Goal: Contribute content: Add original content to the website for others to see

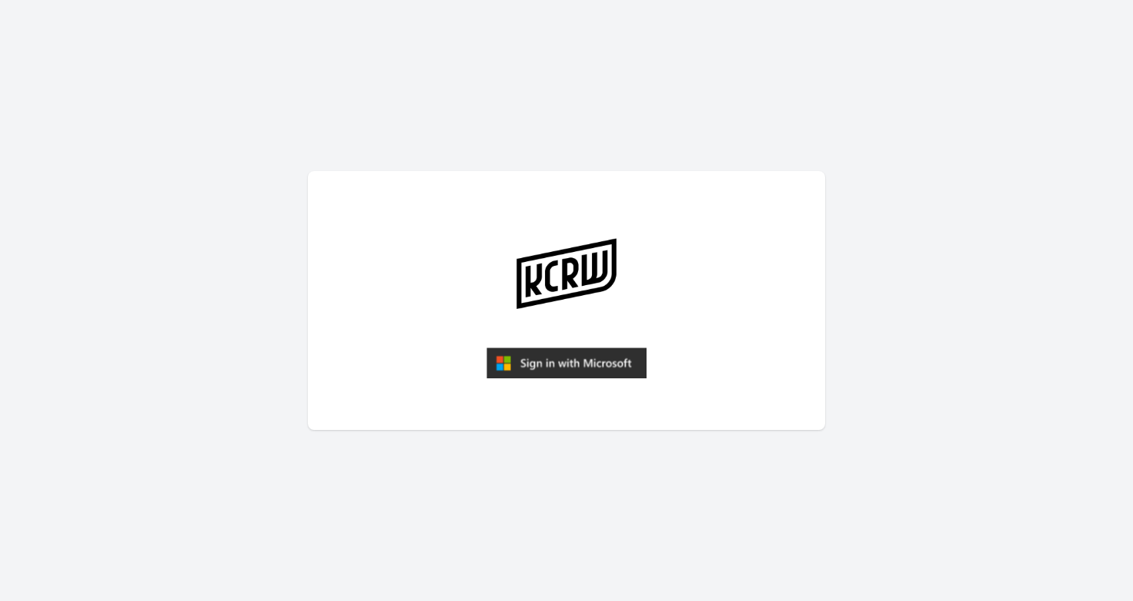
click at [588, 359] on img "submit" at bounding box center [567, 362] width 160 height 31
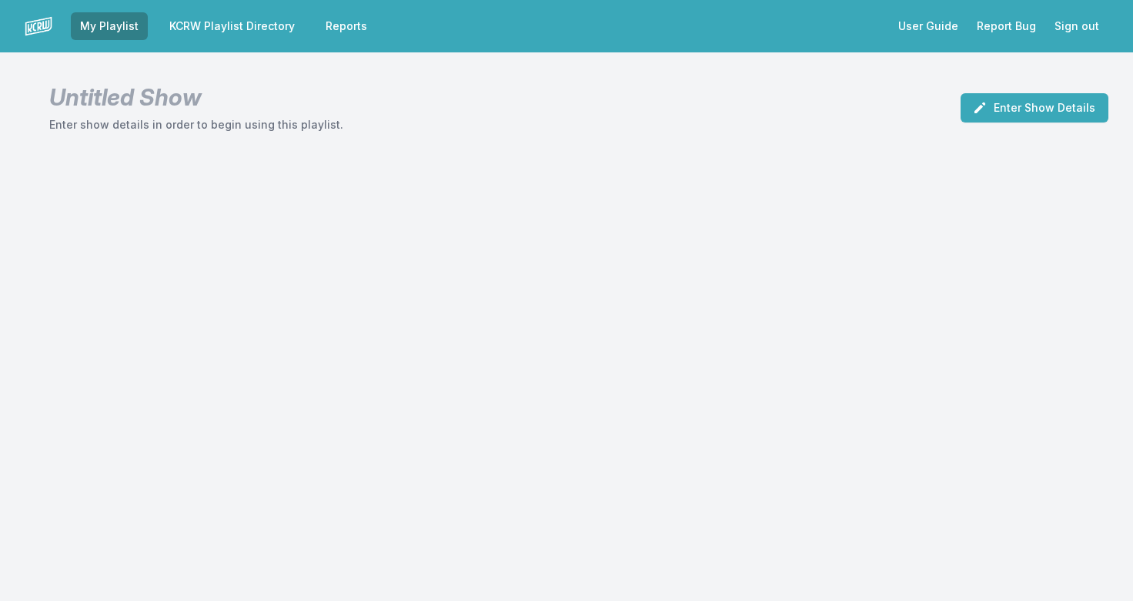
click at [256, 23] on link "KCRW Playlist Directory" at bounding box center [232, 26] width 144 height 28
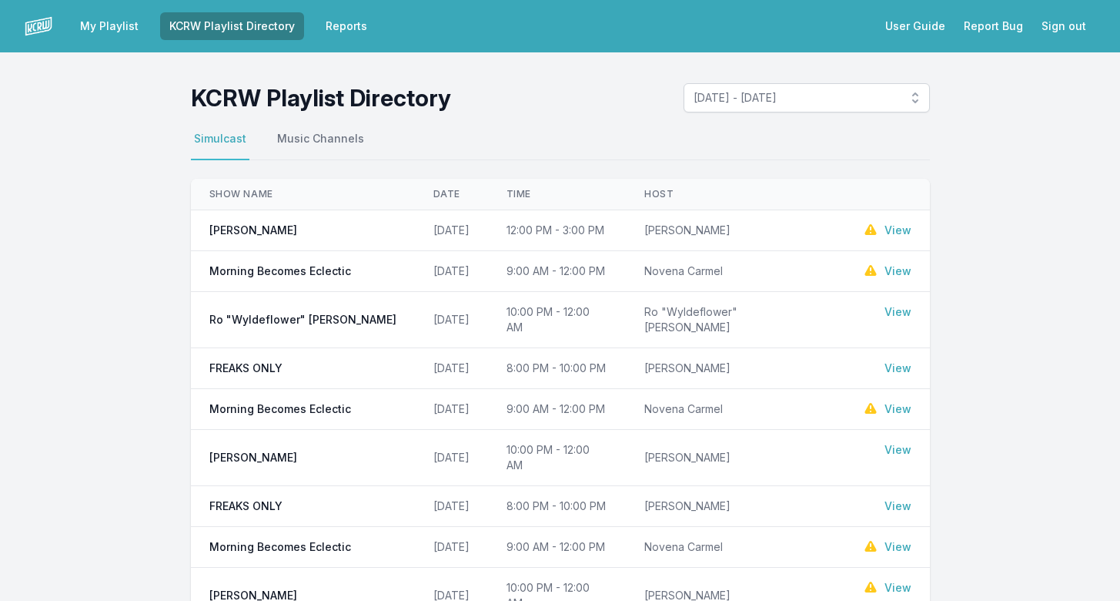
click at [899, 272] on link "View" at bounding box center [898, 270] width 27 height 15
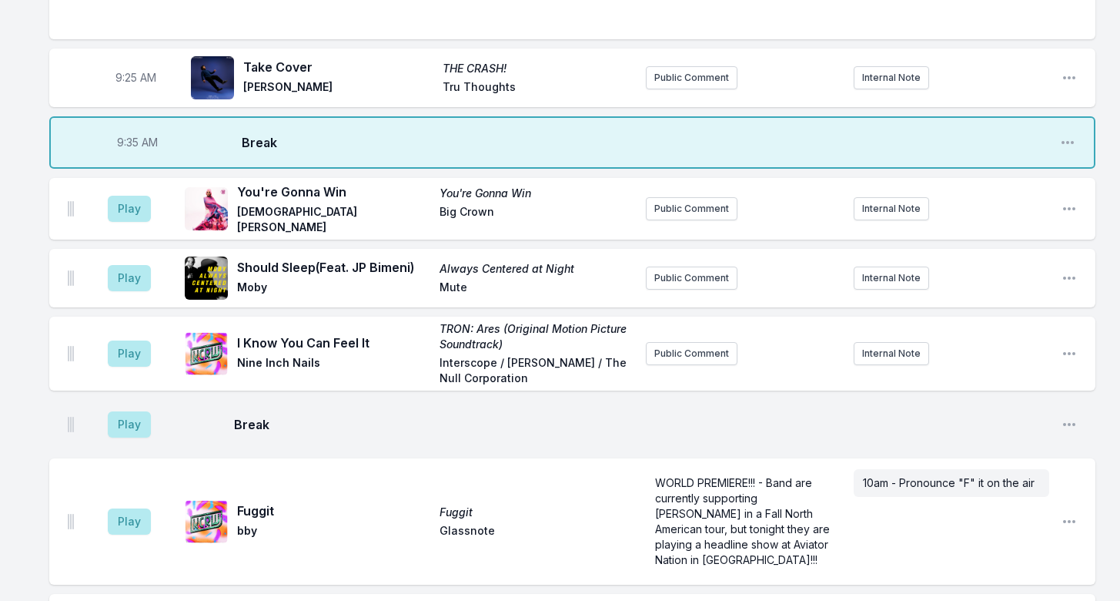
scroll to position [616, 0]
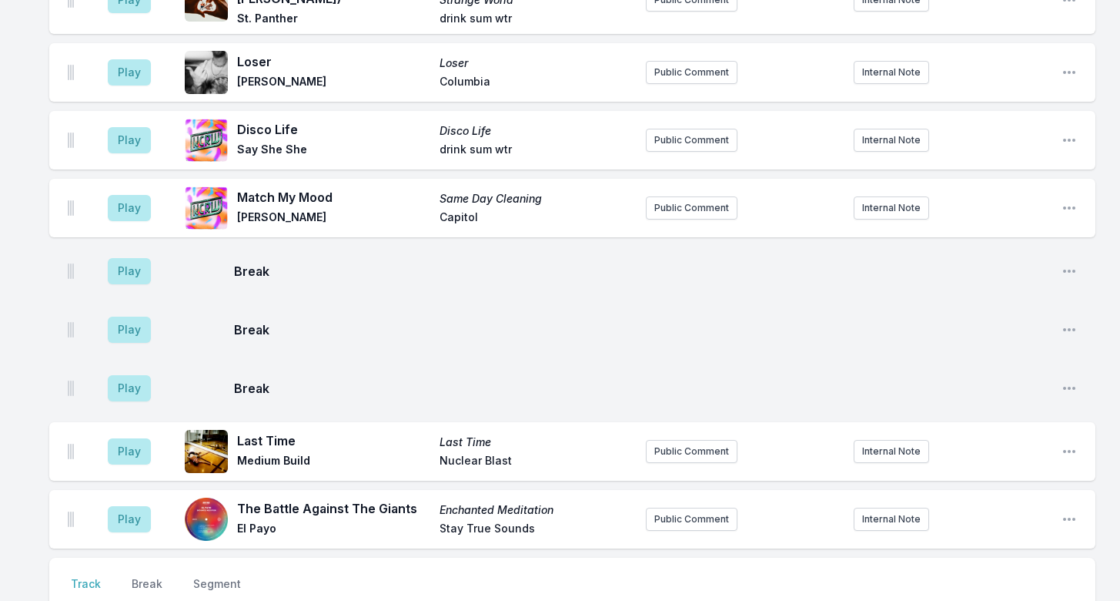
scroll to position [4543, 0]
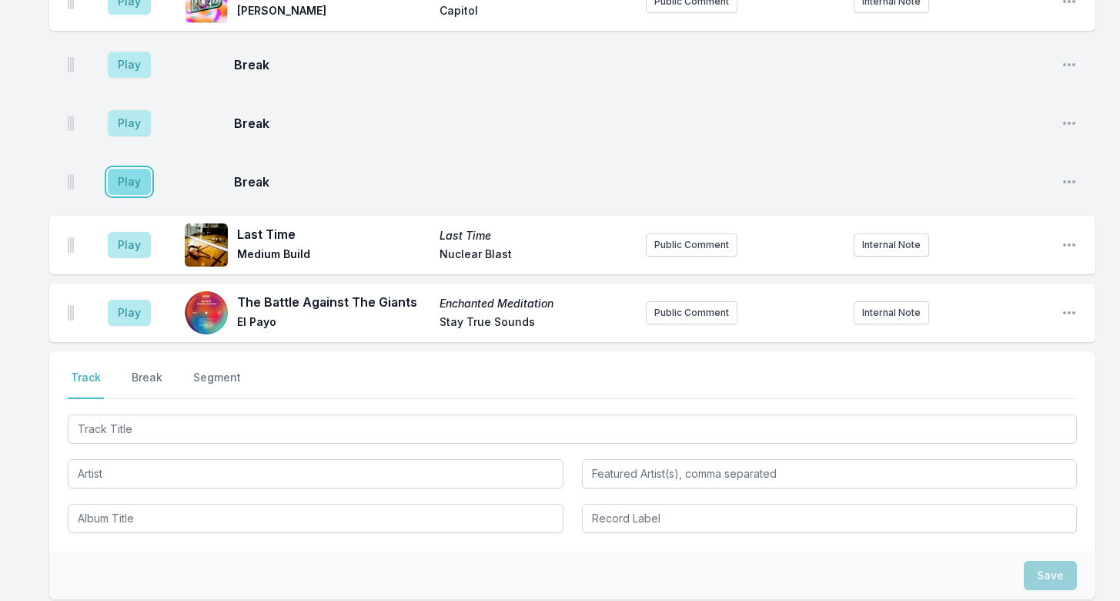
click at [129, 169] on button "Play" at bounding box center [129, 182] width 43 height 26
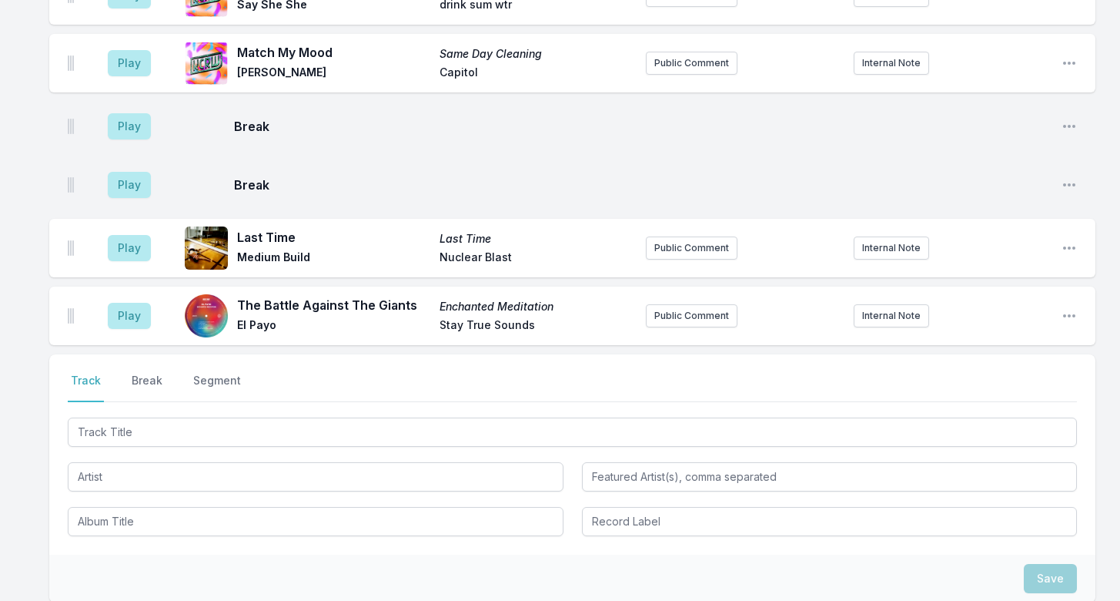
scroll to position [4615, 0]
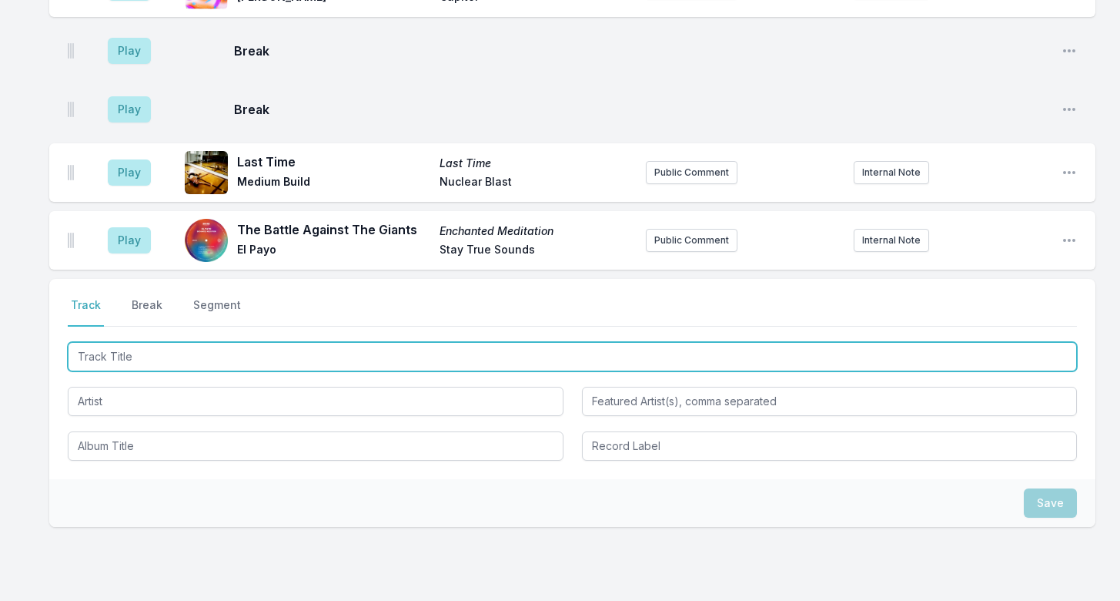
click at [139, 342] on input "Track Title" at bounding box center [572, 356] width 1009 height 29
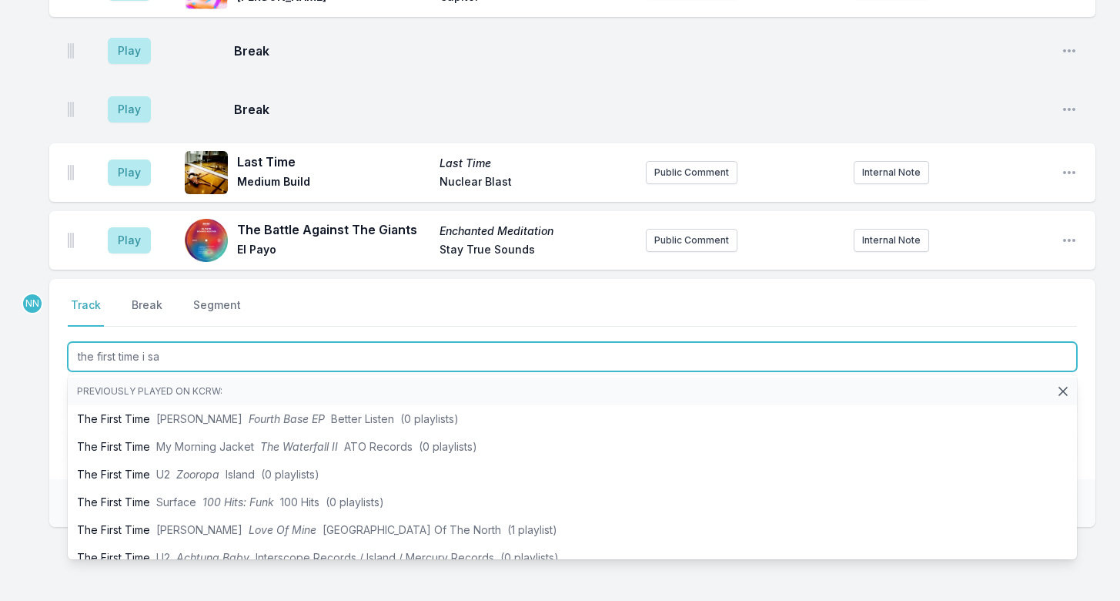
type input "the first time i saw"
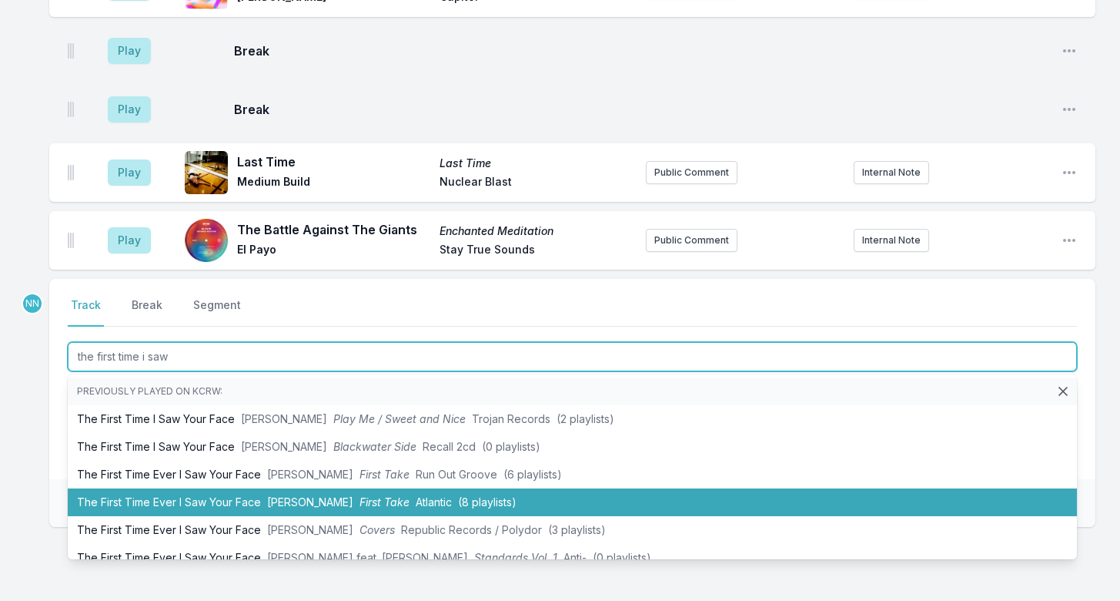
click at [394, 488] on li "The First Time Ever I Saw Your Face Roberta Flack First Take Atlantic (8 playli…" at bounding box center [572, 502] width 1009 height 28
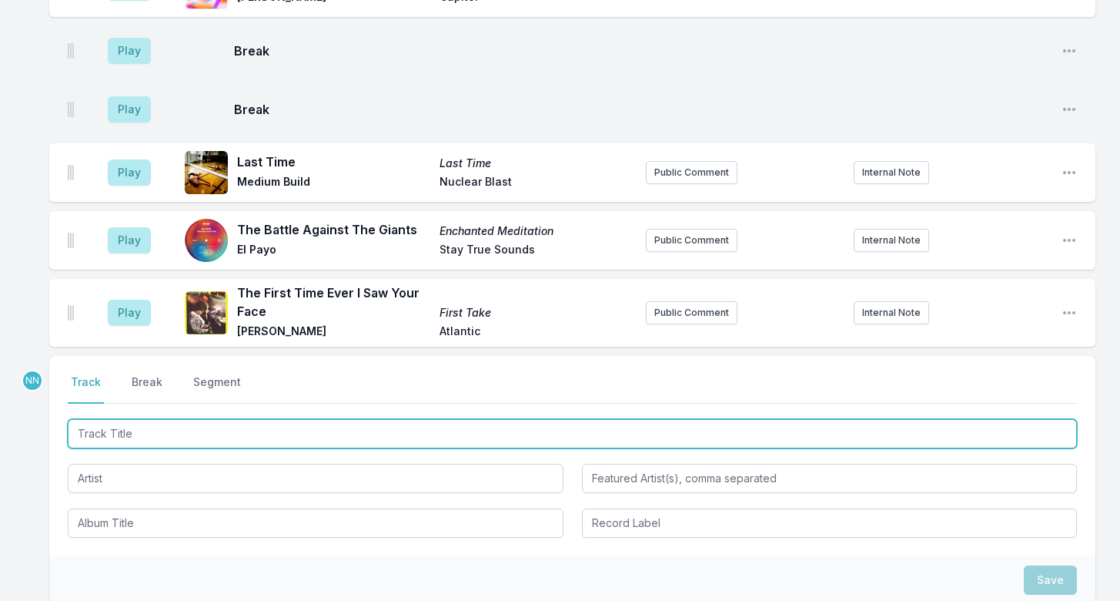
scroll to position [4692, 0]
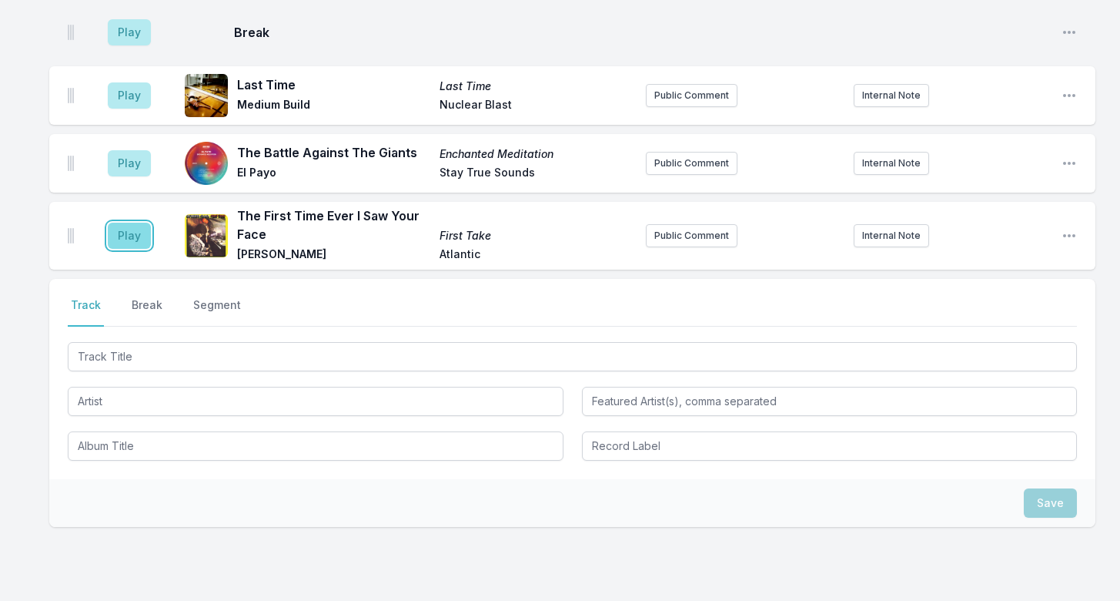
click at [129, 223] on button "Play" at bounding box center [129, 236] width 43 height 26
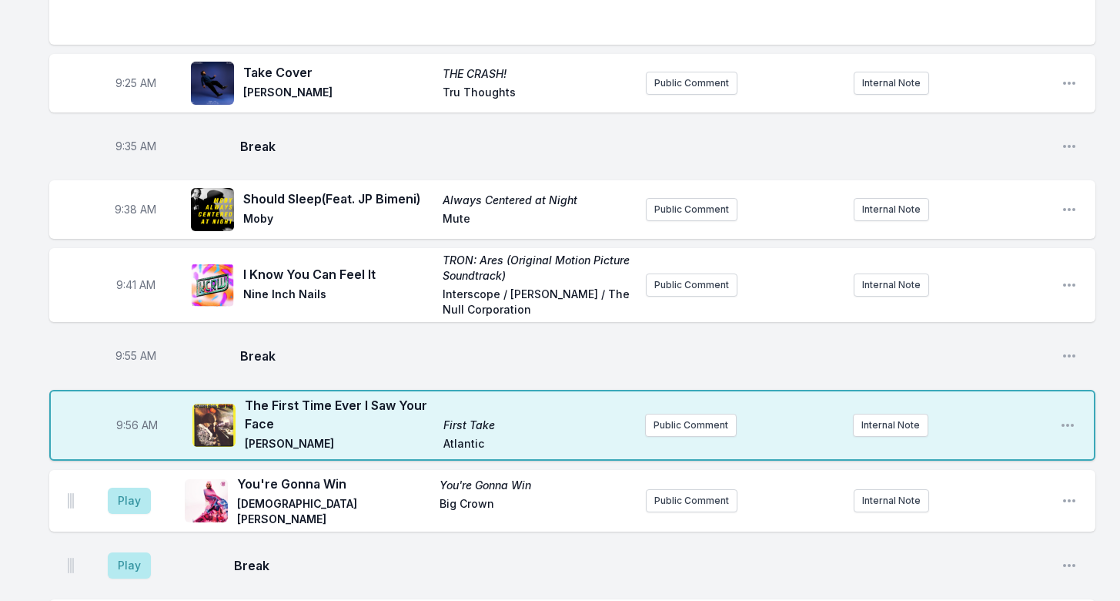
scroll to position [996, 0]
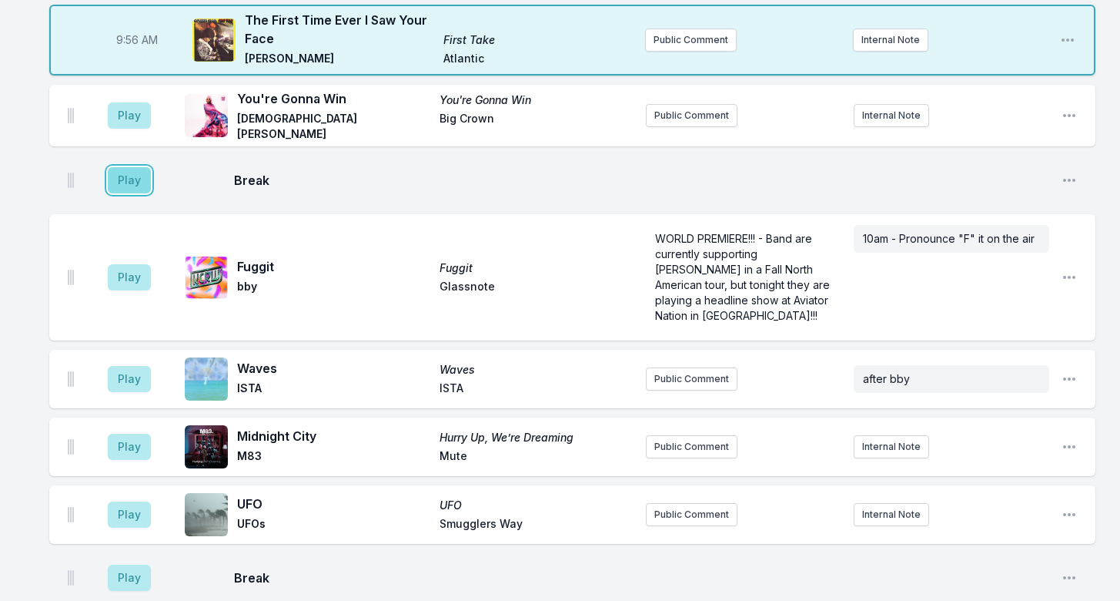
click at [130, 167] on button "Play" at bounding box center [129, 180] width 43 height 26
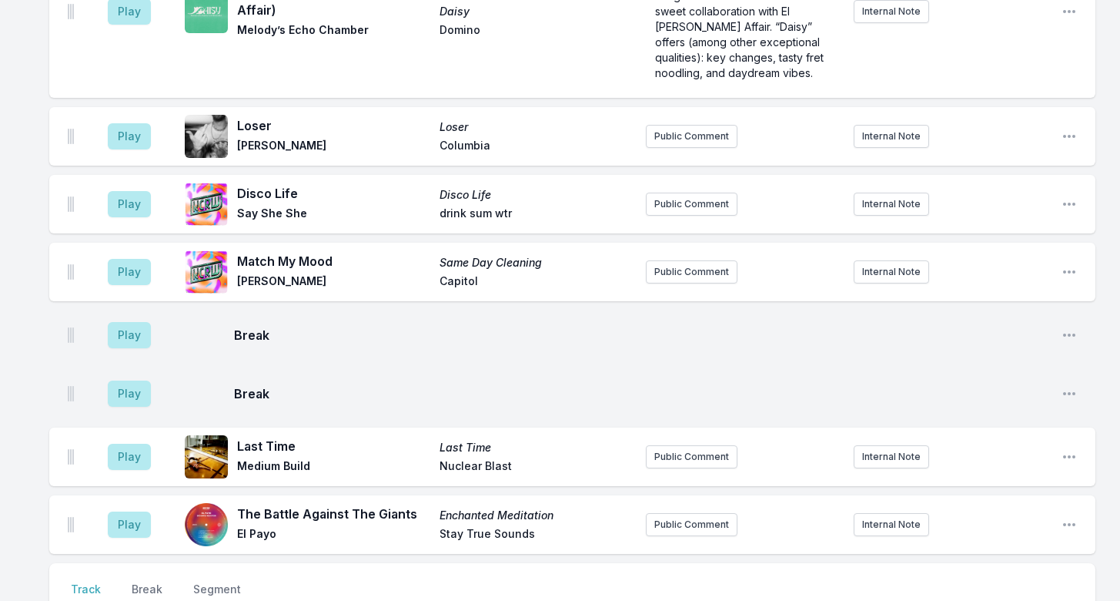
scroll to position [4732, 0]
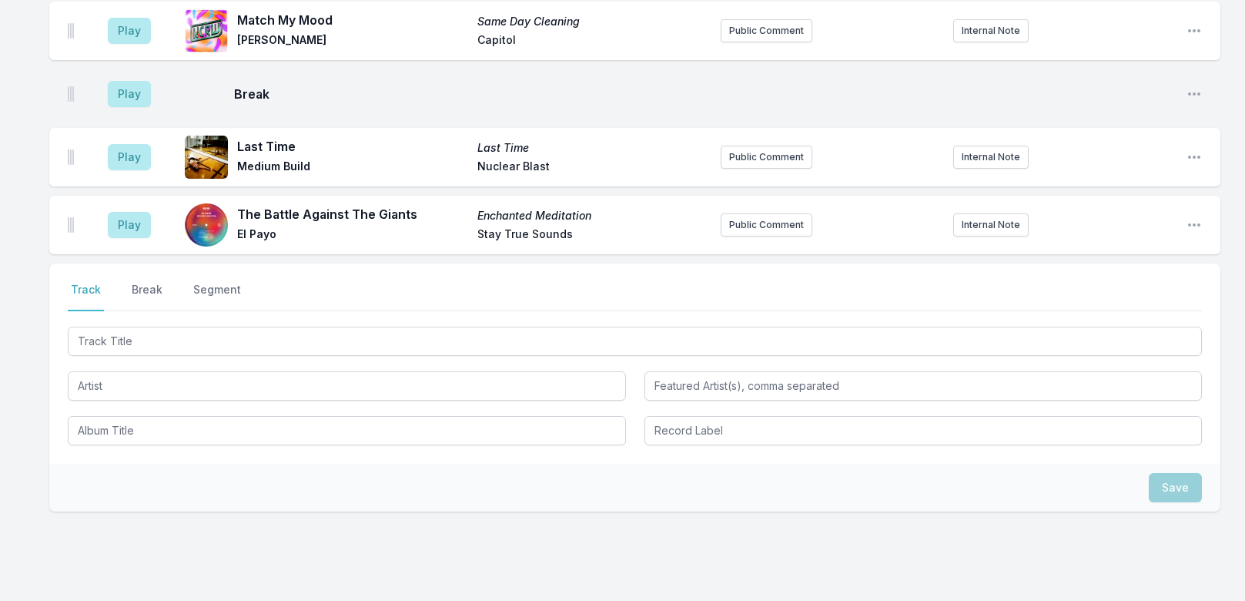
scroll to position [5111, 0]
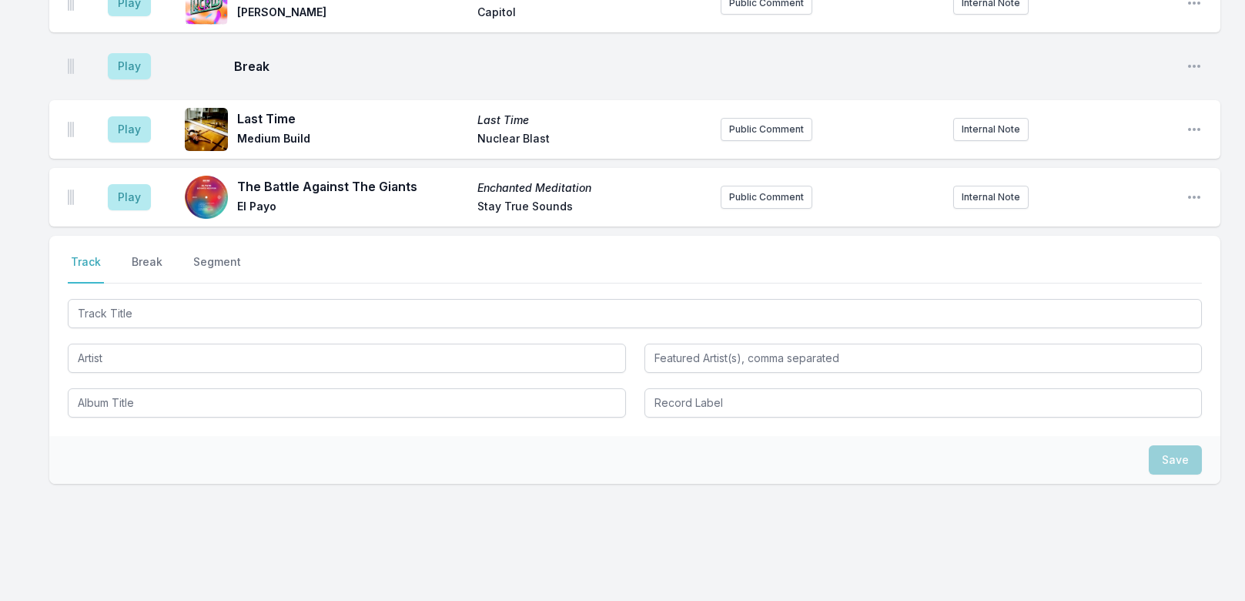
click at [134, 254] on button "Break" at bounding box center [147, 268] width 37 height 29
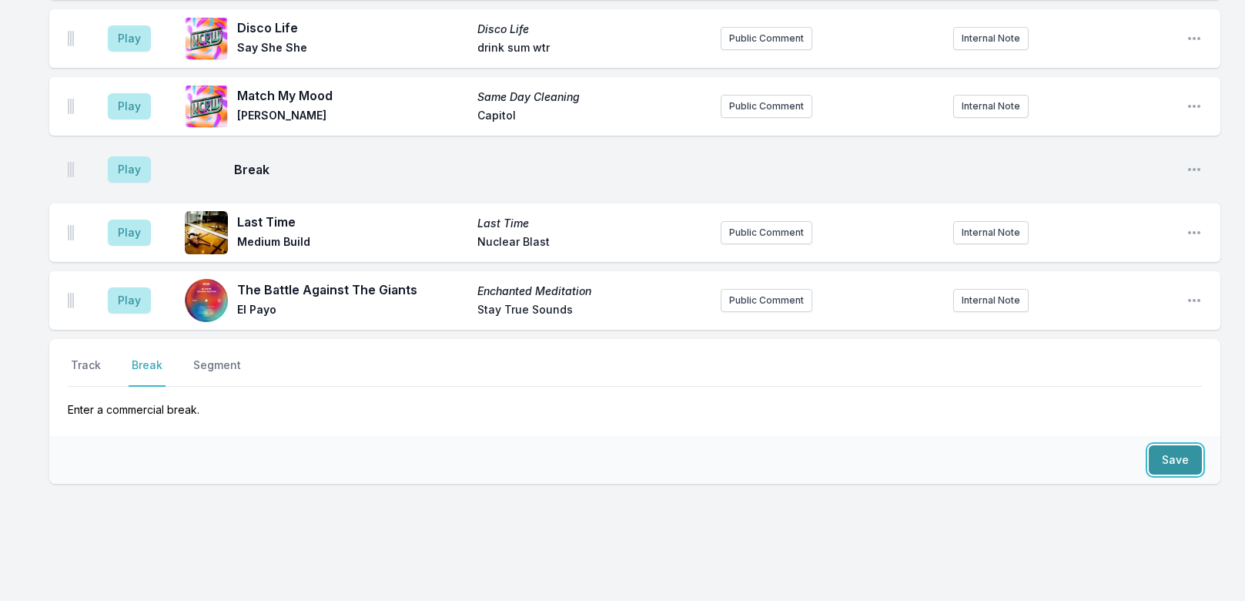
click at [1133, 445] on button "Save" at bounding box center [1175, 459] width 53 height 29
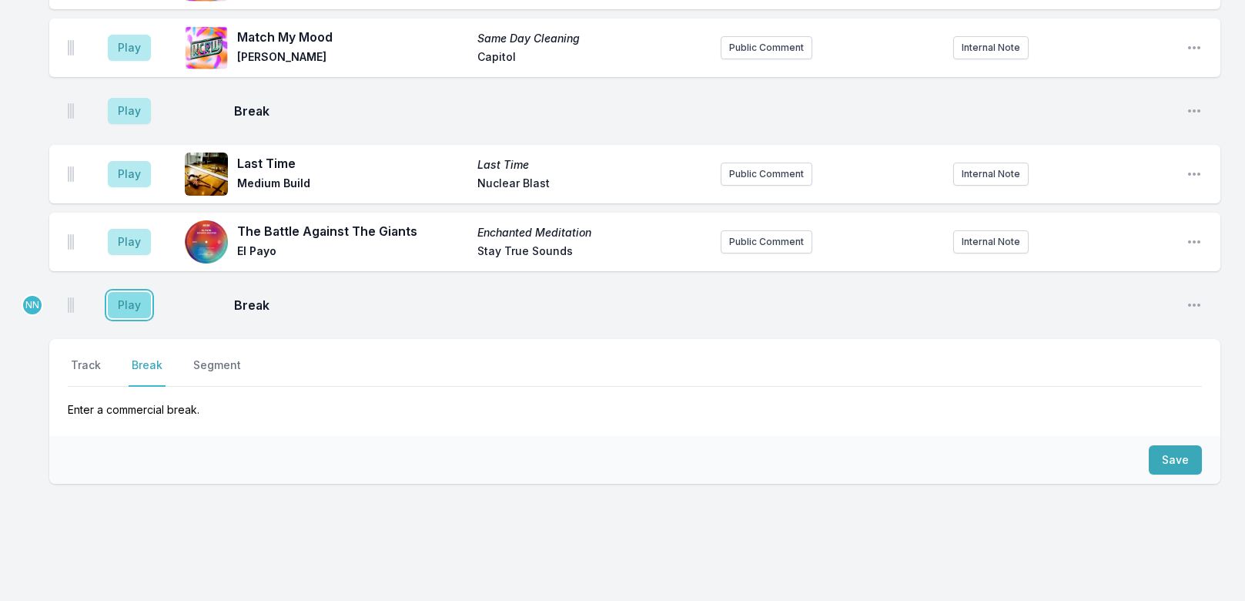
click at [116, 292] on button "Play" at bounding box center [129, 305] width 43 height 26
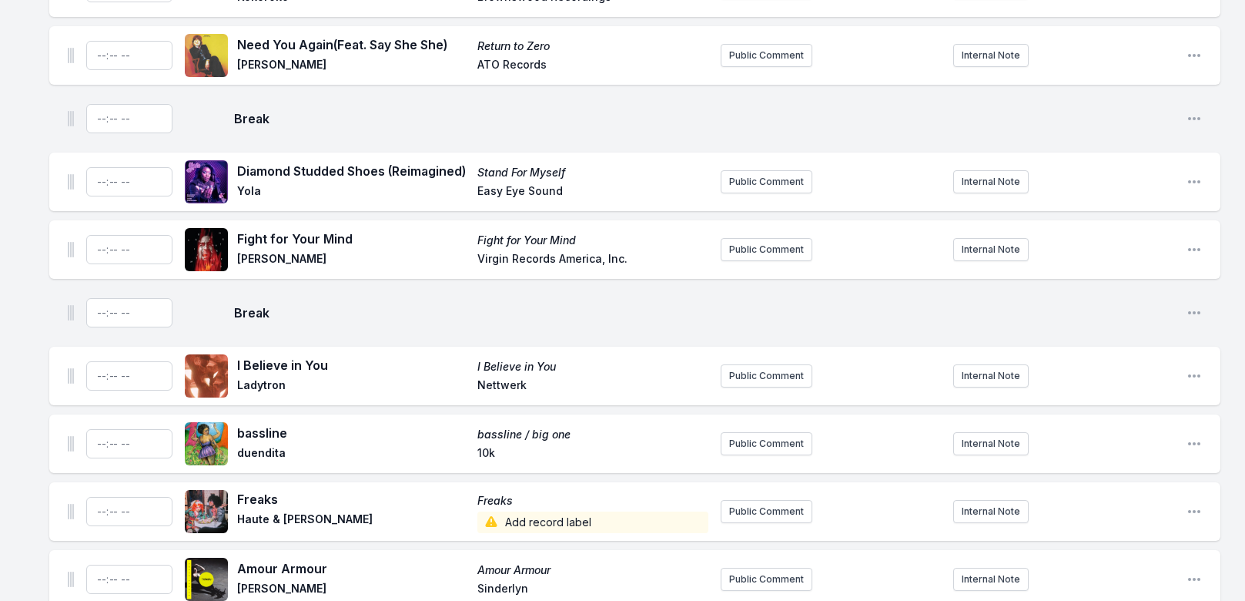
scroll to position [2975, 0]
